Goal: Check status: Check status

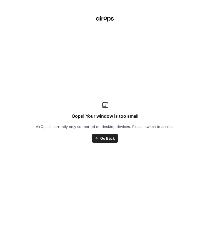
click at [150, 80] on div "Oops! Your window is too small AirOps is currently only supported on desktop de…" at bounding box center [105, 114] width 210 height 229
